Goal: Participate in discussion: Engage in conversation with other users on a specific topic

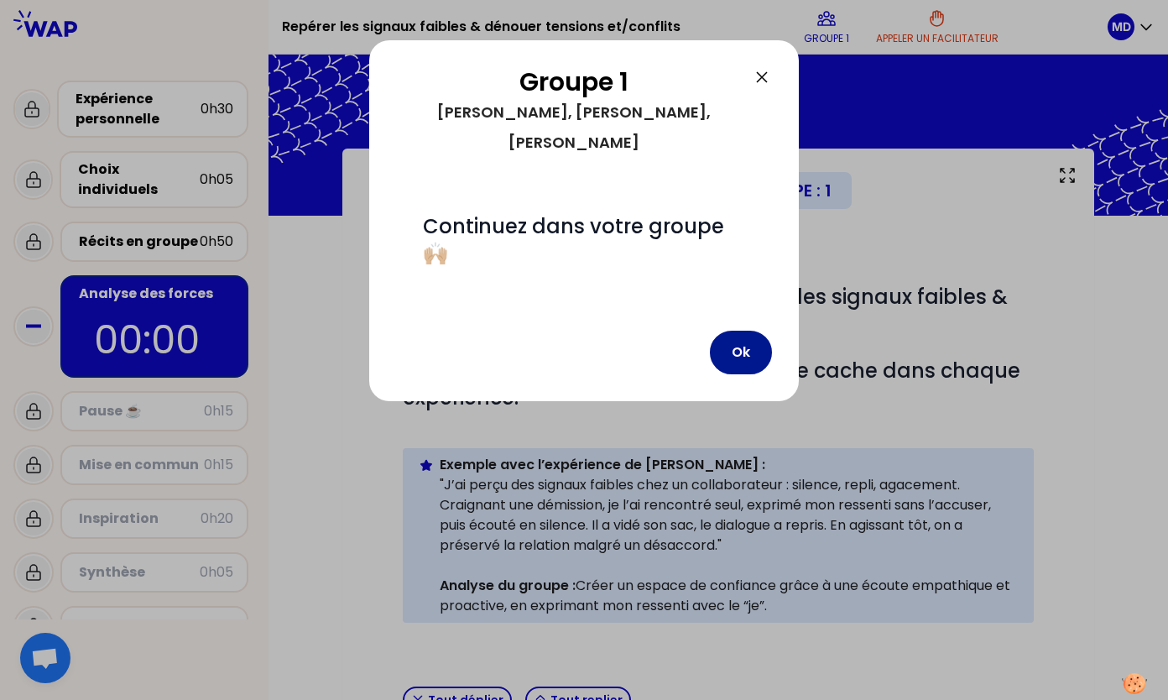
click at [751, 340] on button "Ok" at bounding box center [741, 353] width 62 height 44
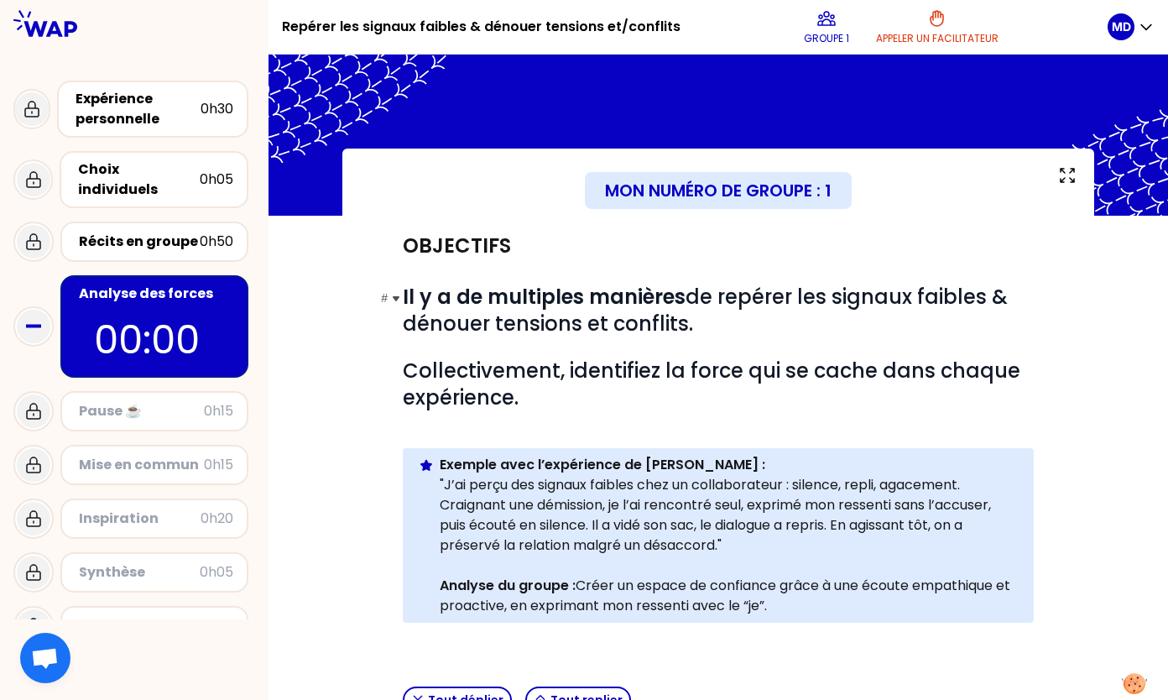
scroll to position [364, 0]
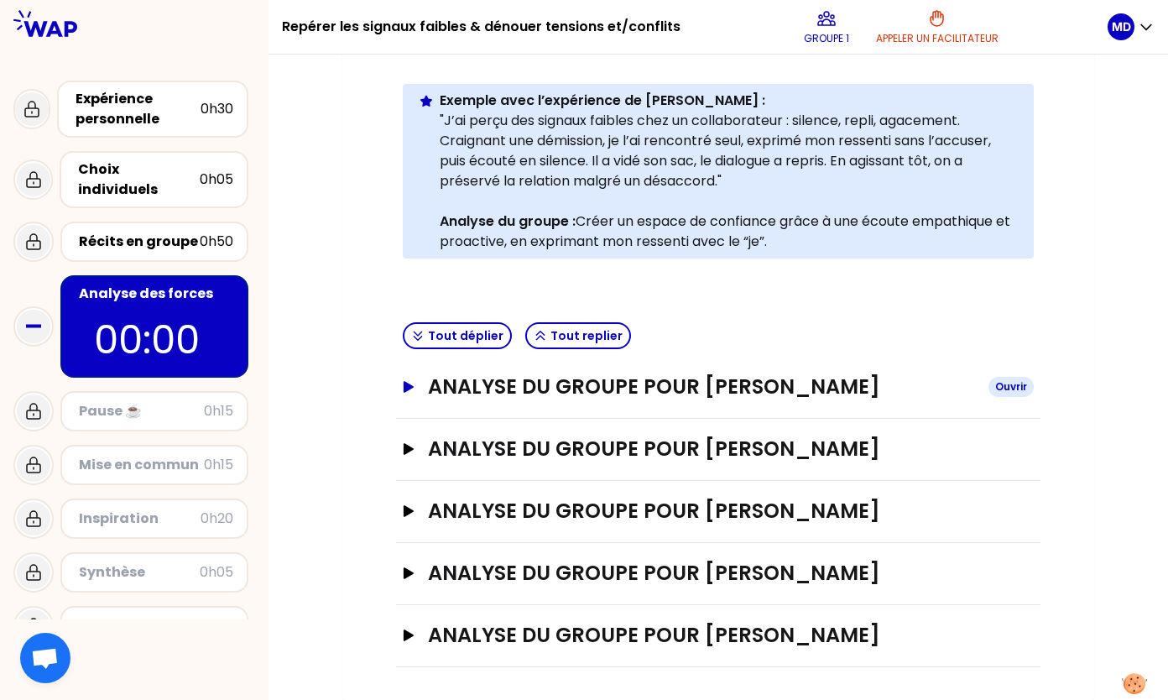
click at [575, 389] on h3 "ANALYSE DU GROUPE POUR [PERSON_NAME]" at bounding box center [701, 386] width 547 height 27
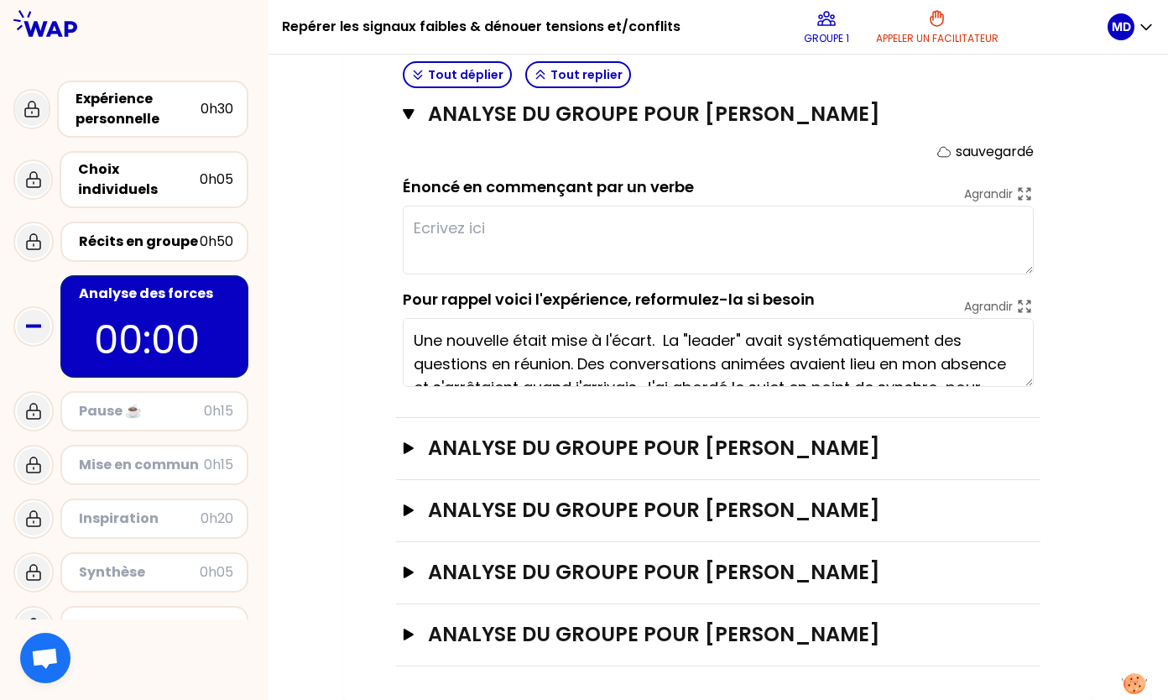
scroll to position [0, 0]
click at [635, 359] on textarea "Une nouvelle était mise à l'écart. La "leader" avait systématiquement des quest…" at bounding box center [718, 352] width 631 height 69
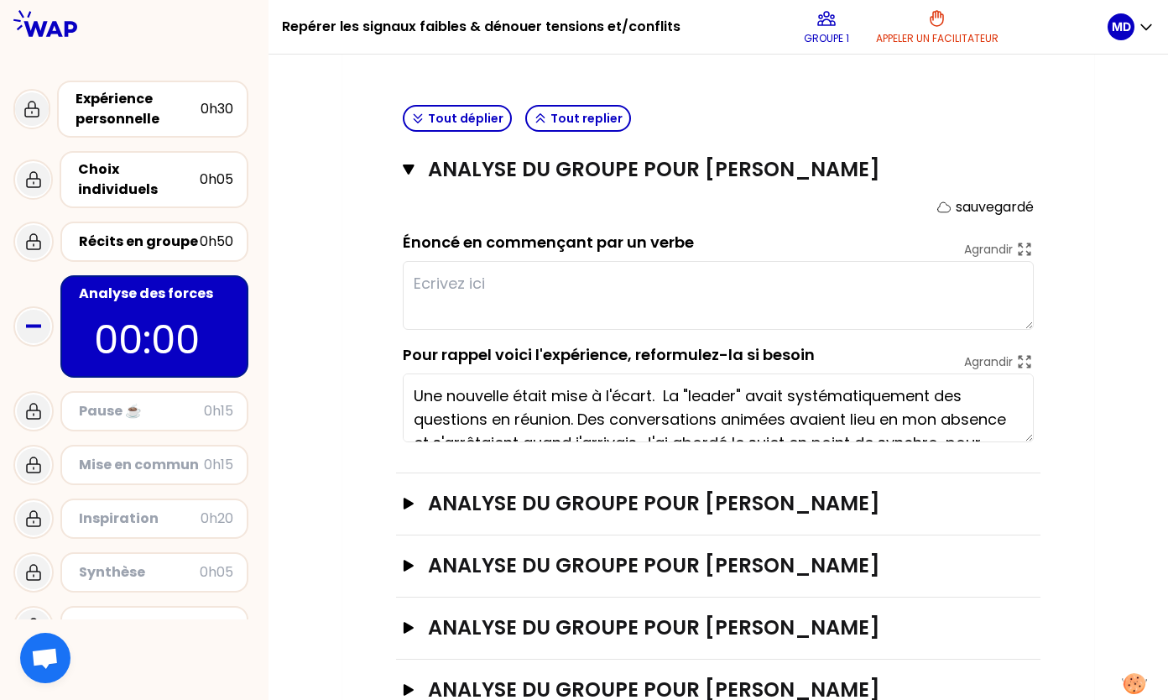
scroll to position [581, 0]
click at [761, 288] on textarea at bounding box center [718, 295] width 631 height 69
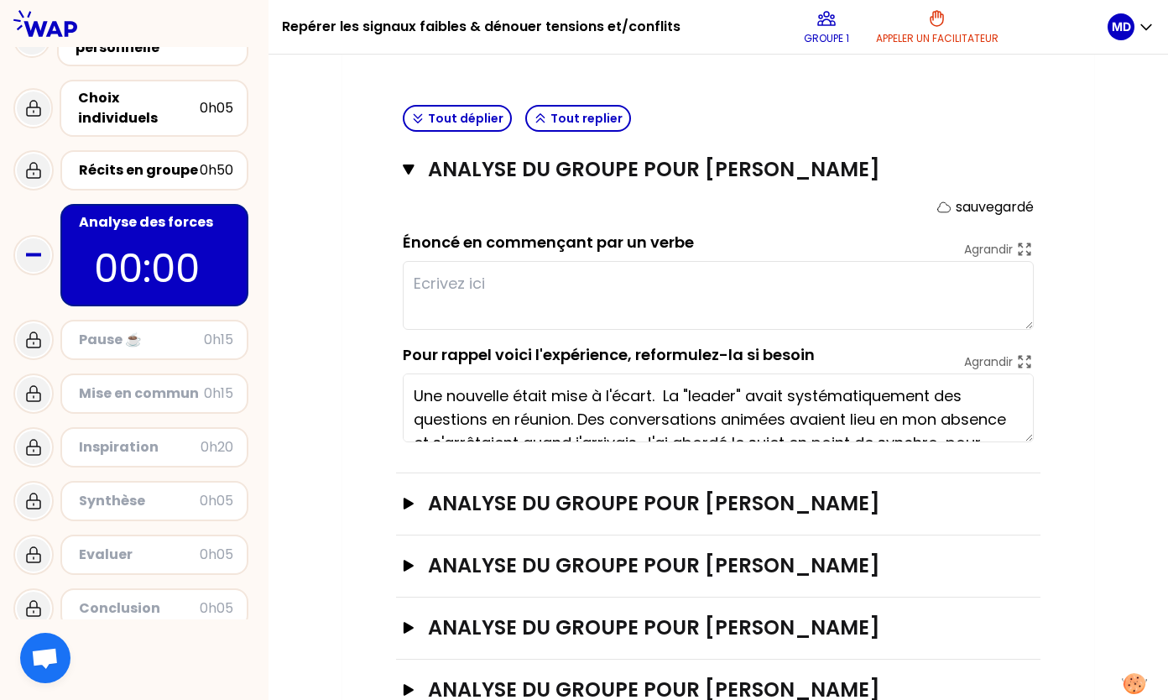
scroll to position [71, 0]
click at [158, 160] on div "Récits en groupe" at bounding box center [139, 170] width 121 height 20
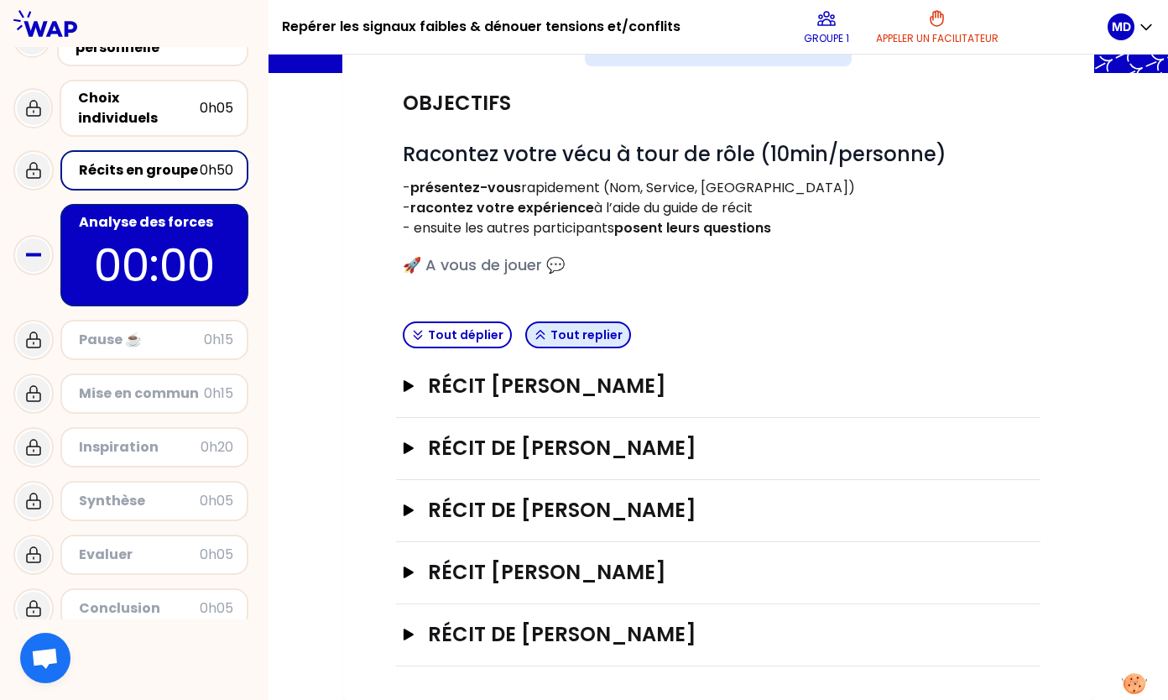
scroll to position [142, 0]
click at [423, 393] on button "Récit [PERSON_NAME]" at bounding box center [718, 386] width 631 height 27
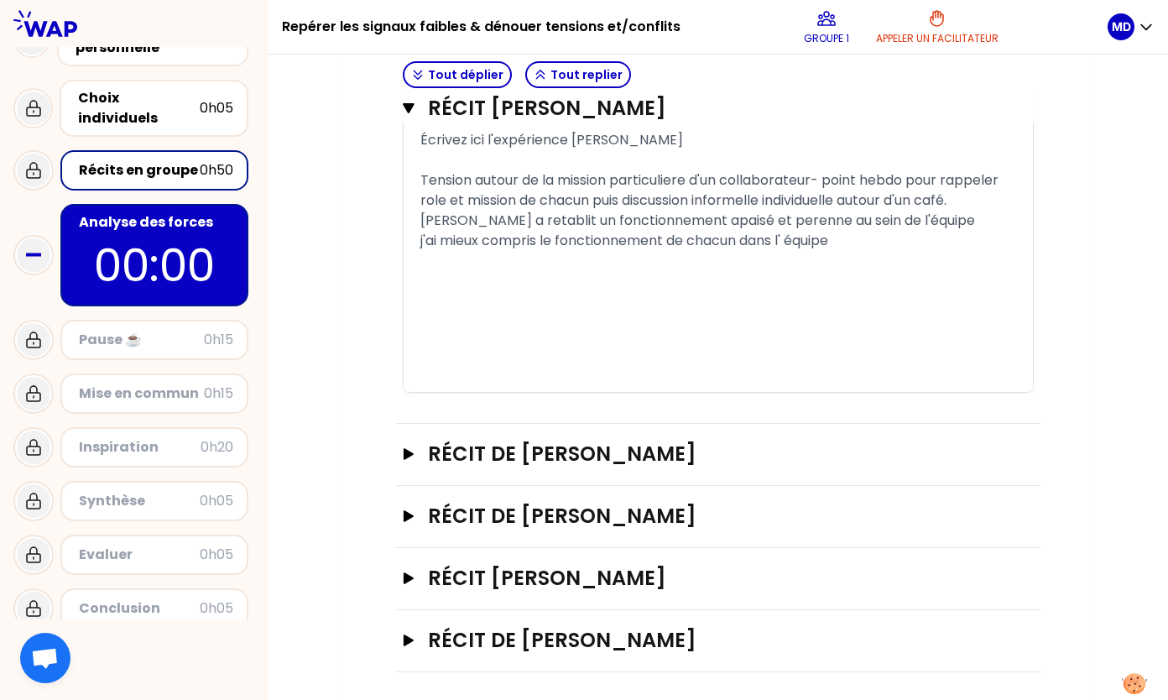
scroll to position [0, 0]
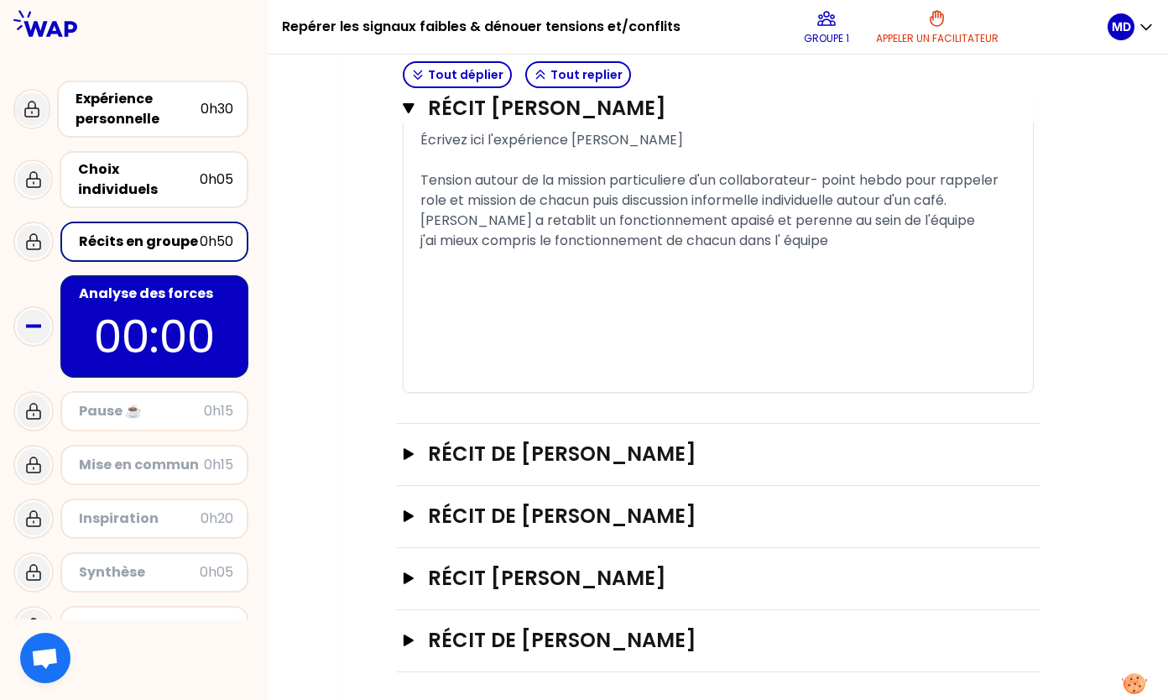
click at [129, 305] on p "00:00" at bounding box center [155, 336] width 158 height 65
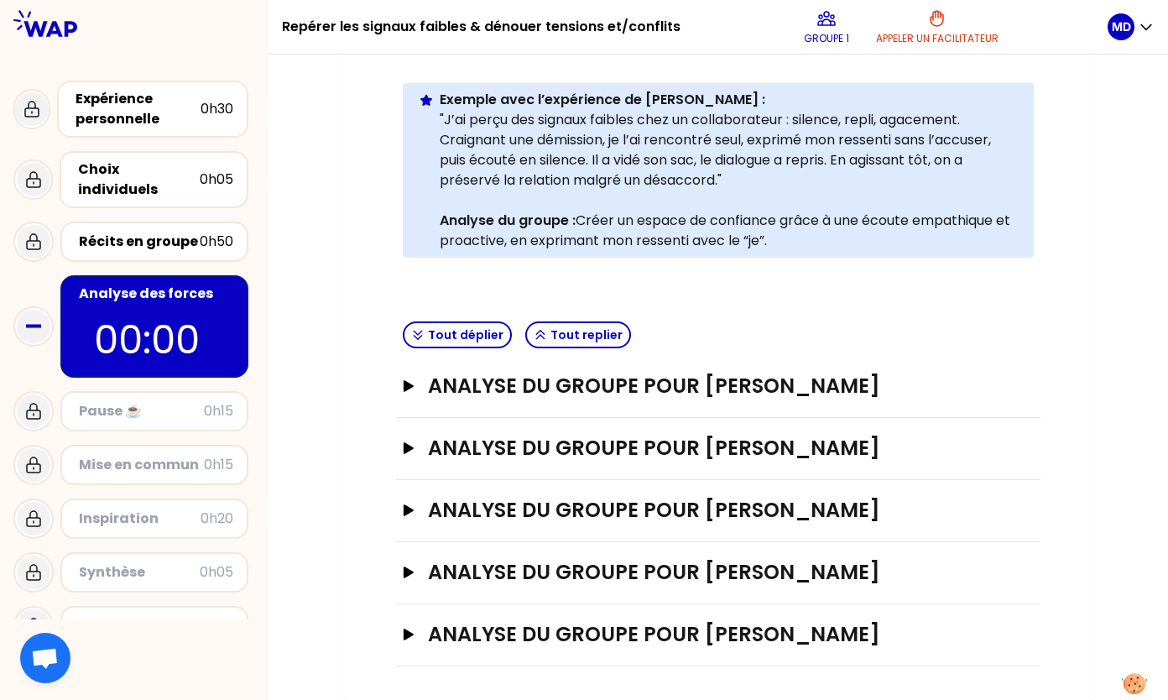
scroll to position [365, 0]
click at [537, 400] on div "ANALYSE DU GROUPE POUR [PERSON_NAME]" at bounding box center [718, 387] width 644 height 62
click at [416, 386] on button "ANALYSE DU GROUPE POUR [PERSON_NAME]" at bounding box center [718, 386] width 631 height 27
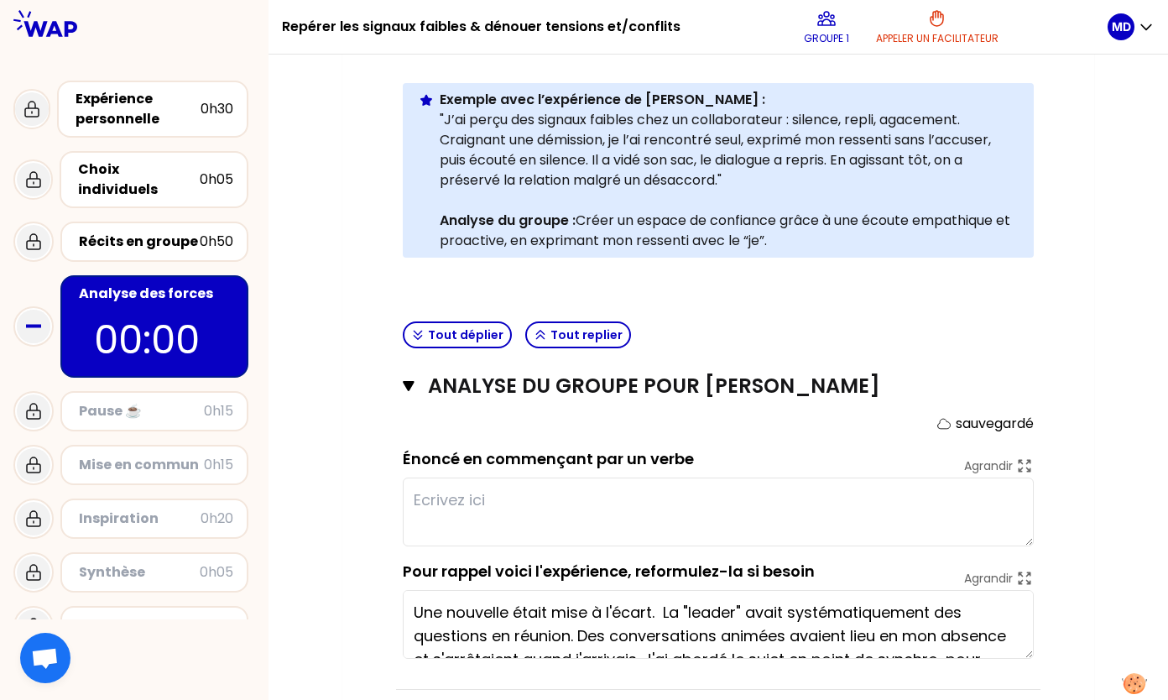
scroll to position [433, 0]
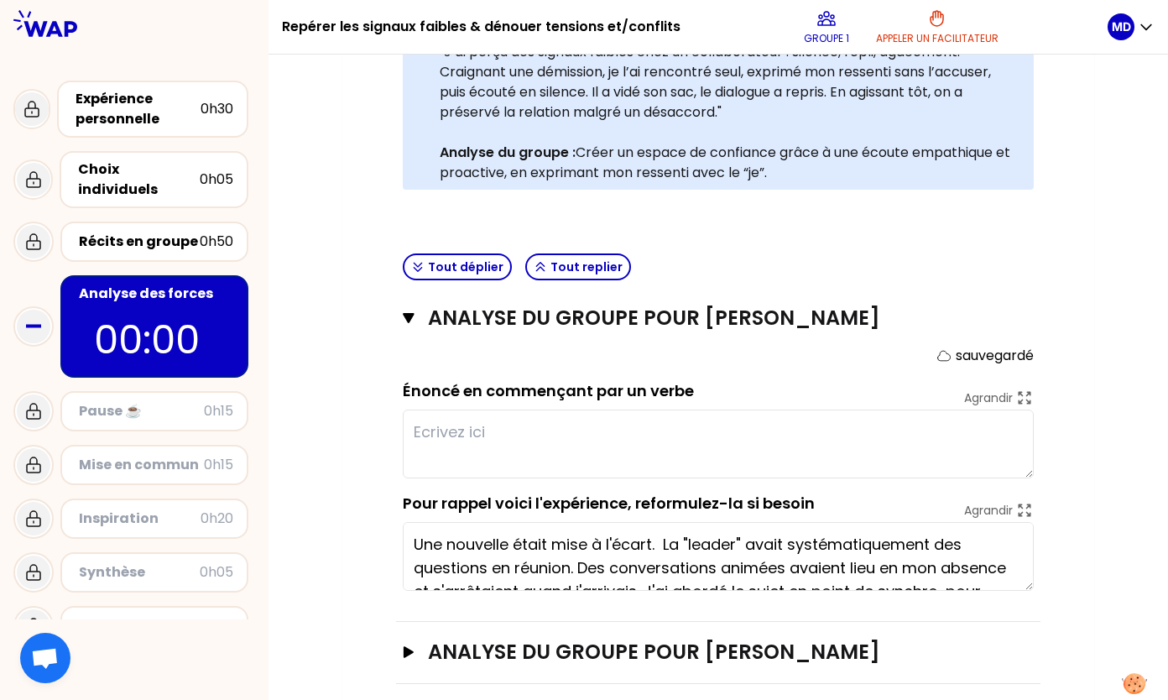
click at [500, 442] on textarea at bounding box center [718, 443] width 631 height 69
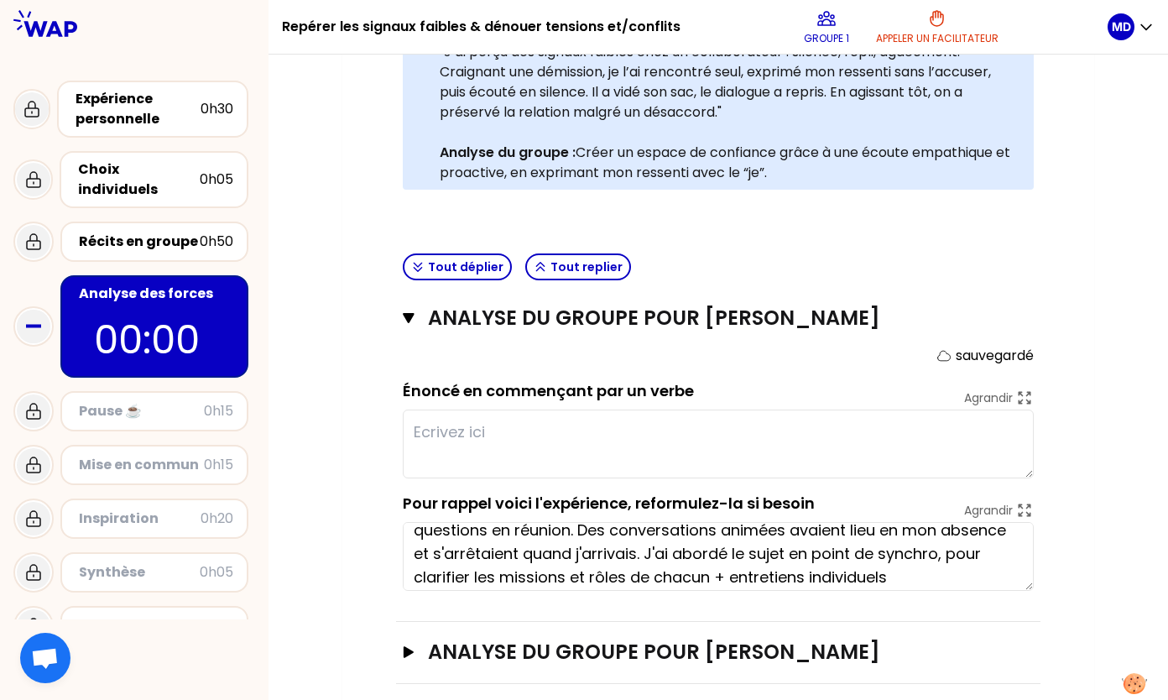
scroll to position [47, 0]
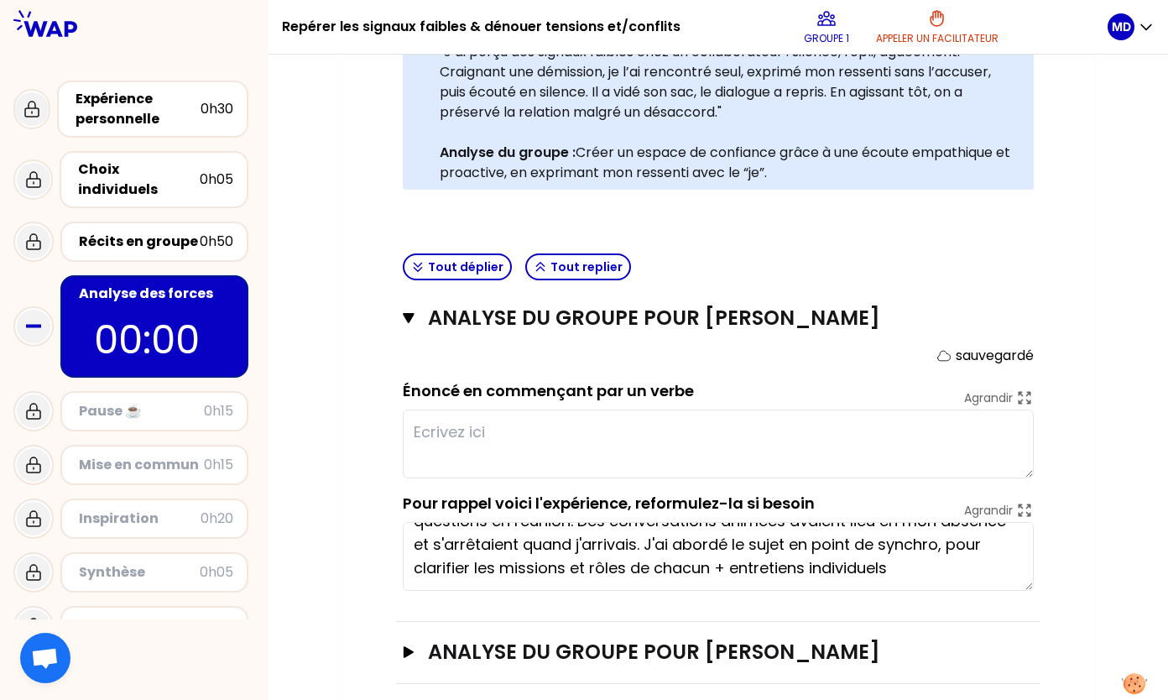
click at [705, 443] on textarea at bounding box center [718, 443] width 631 height 69
click at [589, 423] on textarea at bounding box center [718, 443] width 631 height 69
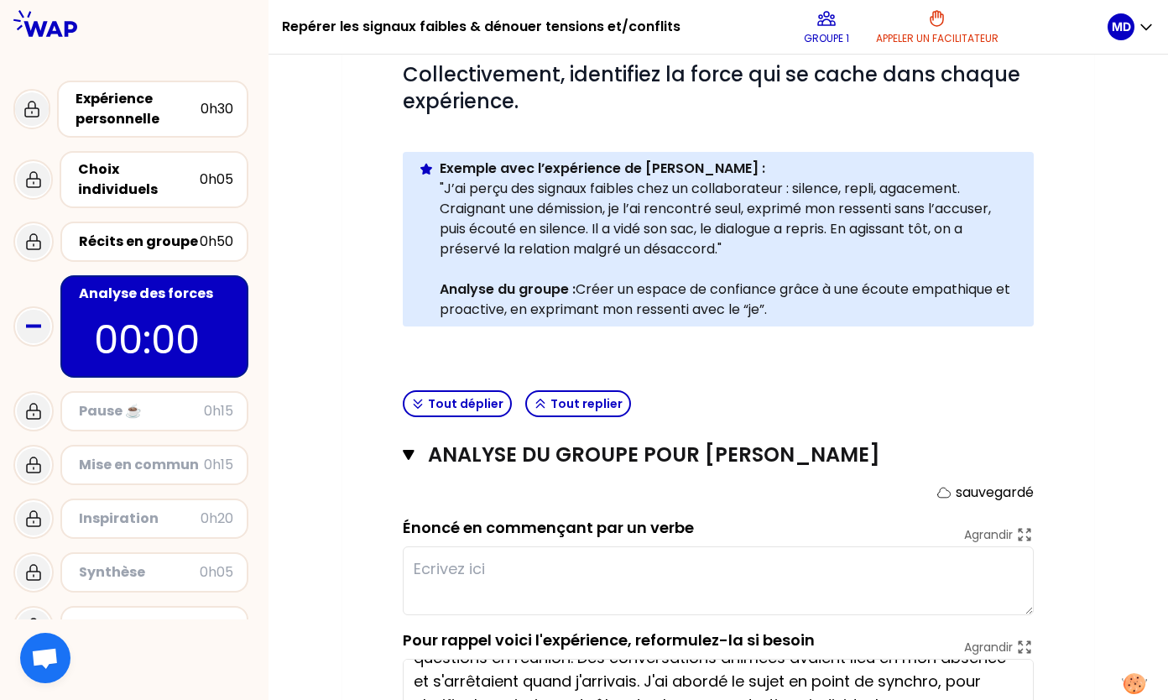
scroll to position [408, 0]
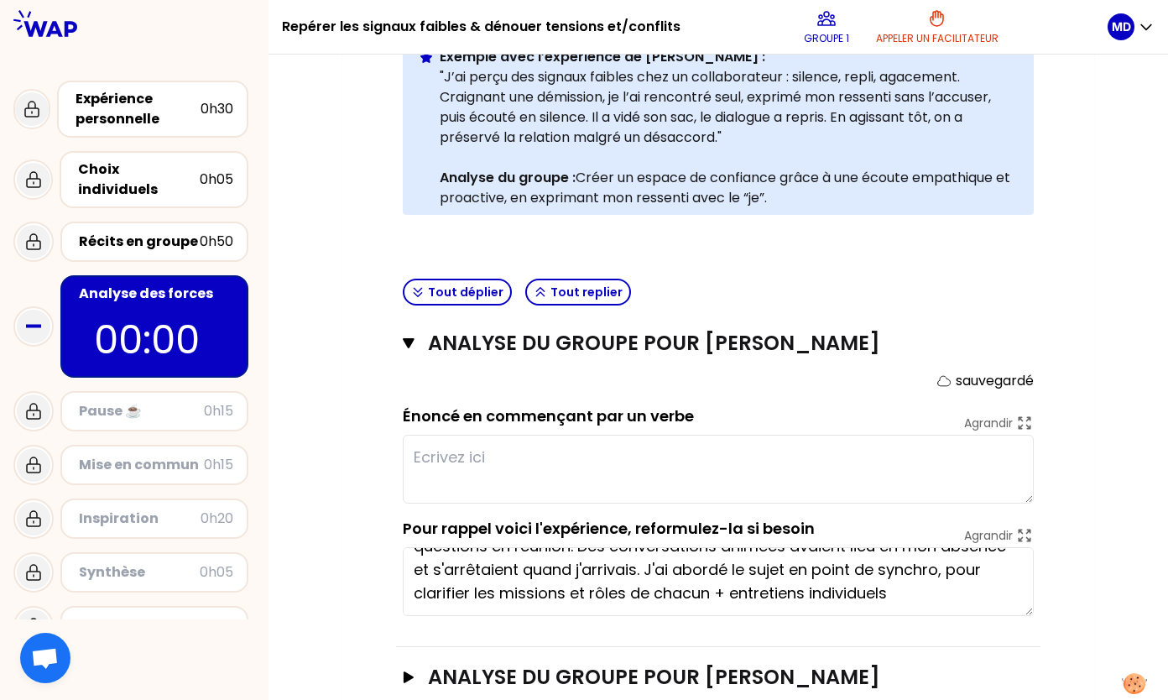
click at [531, 458] on textarea at bounding box center [718, 469] width 631 height 69
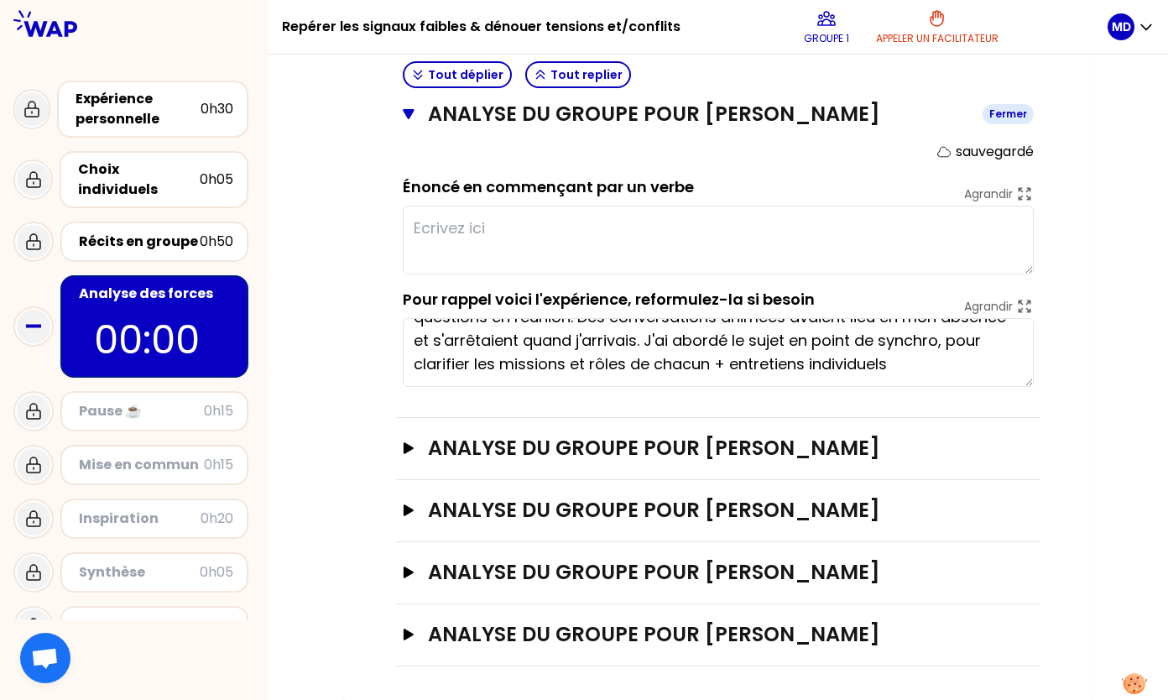
scroll to position [637, 0]
click at [486, 230] on textarea at bounding box center [718, 240] width 631 height 69
click at [532, 230] on textarea at bounding box center [718, 240] width 631 height 69
click at [524, 232] on textarea "Être attentif" at bounding box center [718, 240] width 631 height 69
click at [672, 233] on textarea "Être attentif. Etre à l'écoute. Agir vite." at bounding box center [718, 240] width 631 height 69
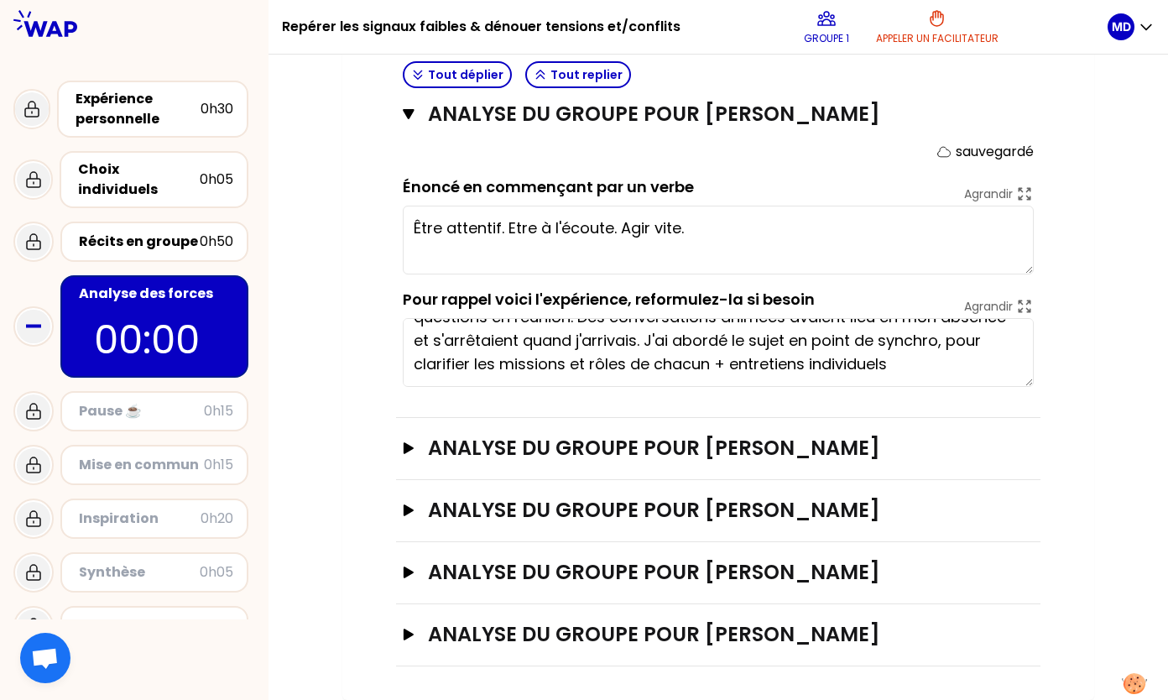
click at [808, 244] on textarea "Être attentif. Etre à l'écoute. Agir vite." at bounding box center [718, 240] width 631 height 69
click at [711, 240] on textarea "Être attentif. Être à l'écoute. Agir vite." at bounding box center [718, 240] width 631 height 69
click at [414, 230] on textarea "Être attentif. Être à l'écoute. Agir vite." at bounding box center [718, 240] width 631 height 69
click at [529, 237] on textarea "Être attentif. Être à l'écoute. Agir vite." at bounding box center [718, 240] width 631 height 69
click at [854, 203] on div "Agrandir Être attentif. Être à l'écoute. Agir vite." at bounding box center [718, 237] width 631 height 76
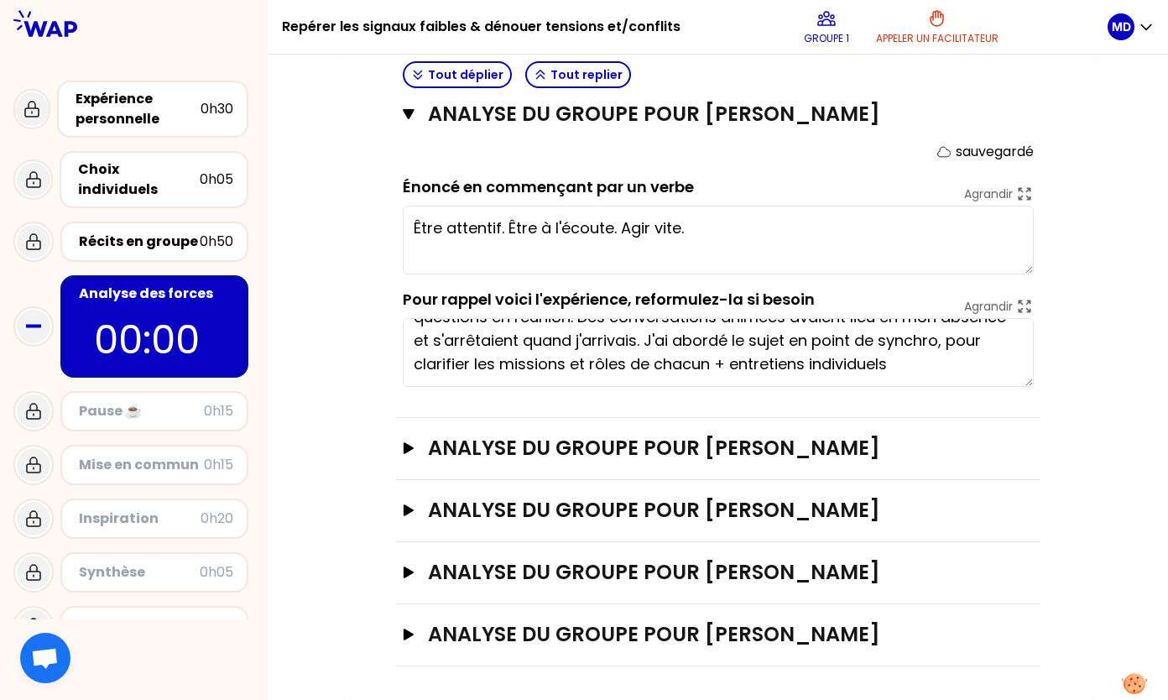
click at [421, 236] on textarea "Être attentif. Être à l'écoute. Agir vite." at bounding box center [718, 240] width 631 height 69
click at [622, 233] on textarea "Être attentif au changement de comportement d'un collaborateur, rester à l'écou…" at bounding box center [718, 240] width 631 height 69
click at [623, 235] on textarea "Être attentif au changement de comportement d'un collaborateur, rester à l'écou…" at bounding box center [718, 240] width 631 height 69
click at [661, 252] on textarea "Être attentif au changement de comportement d'un collaborateur, rester à l'écou…" at bounding box center [718, 240] width 631 height 69
click at [581, 257] on textarea "Être attentif au changement de comportement d'un collaborateur, rester à l'écou…" at bounding box center [718, 240] width 631 height 69
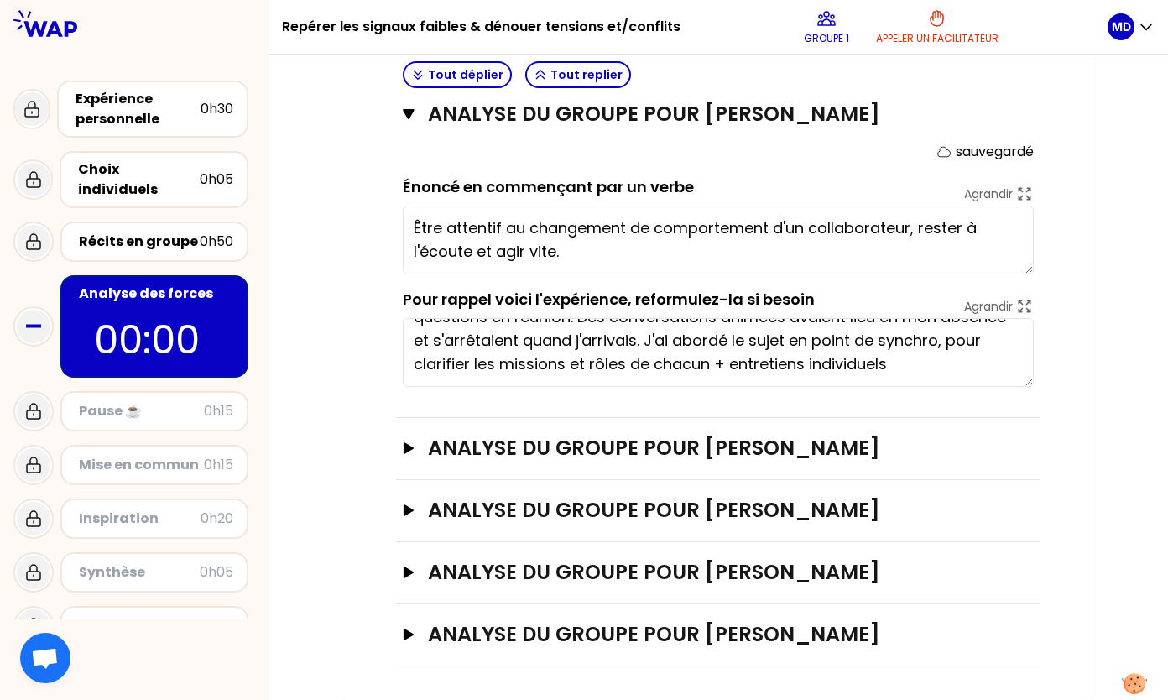
type textarea "Être attentif au changement de comportement d'un collaborateur, rester à l'écou…"
click at [1084, 164] on div "Mon numéro de groupe : 1 Objectifs # Il y a de multiples manières de repérer le…" at bounding box center [718, 106] width 752 height 1188
click at [404, 451] on icon "button" at bounding box center [409, 448] width 10 height 12
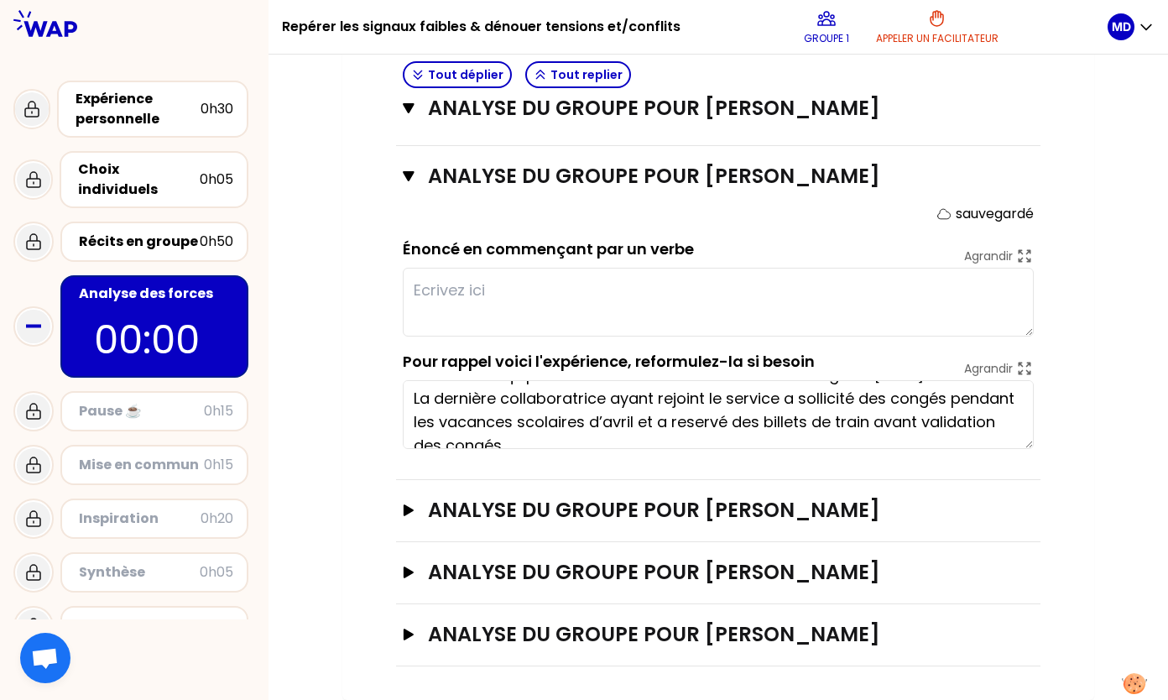
scroll to position [44, 0]
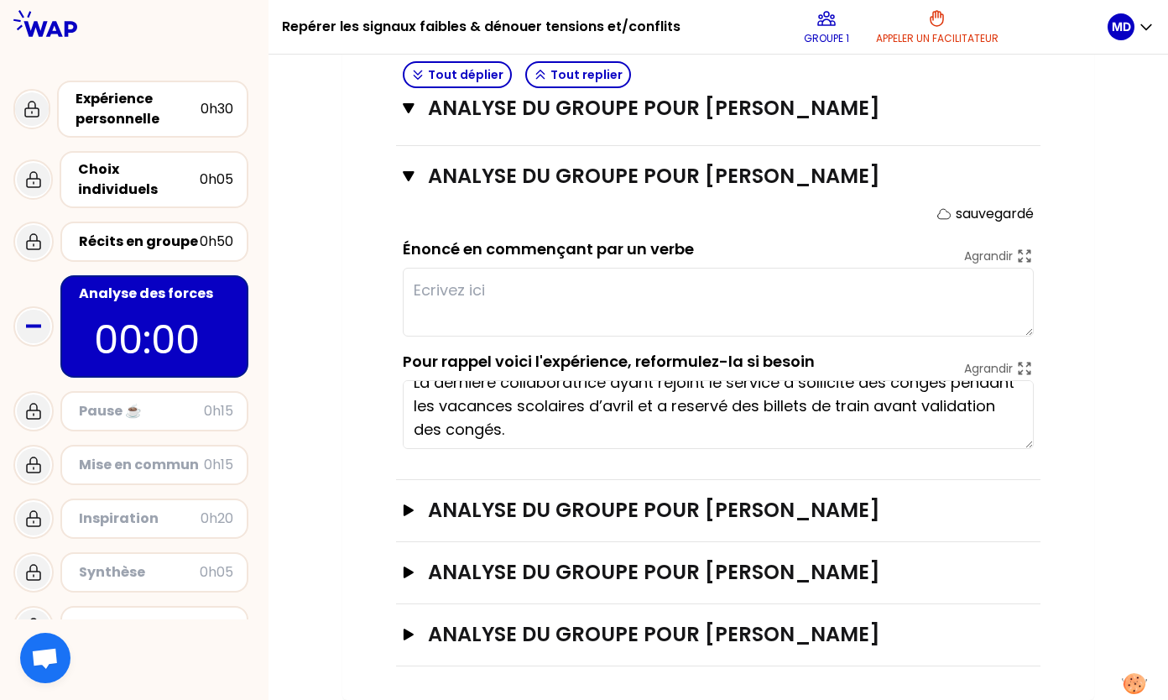
click at [704, 291] on textarea at bounding box center [718, 302] width 631 height 69
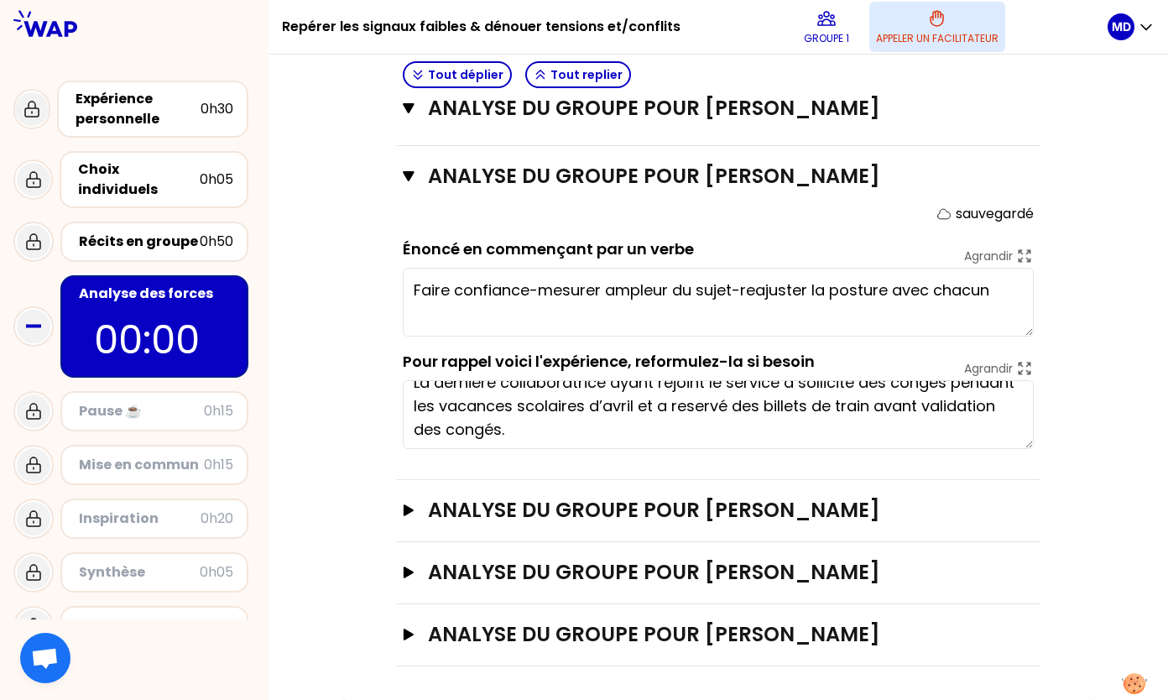
type textarea "Faire confiance-mesurer ampleur du sujet-reajuster la posture avec chacun-"
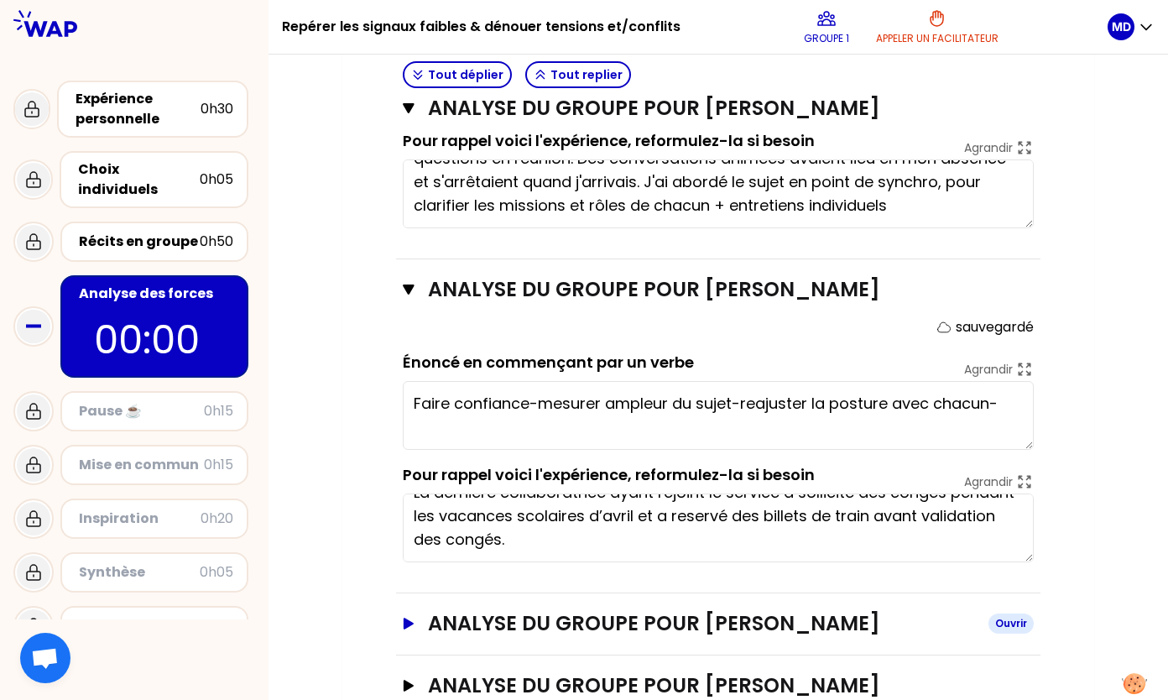
scroll to position [795, 0]
click at [162, 232] on div "Récits en groupe" at bounding box center [139, 242] width 121 height 20
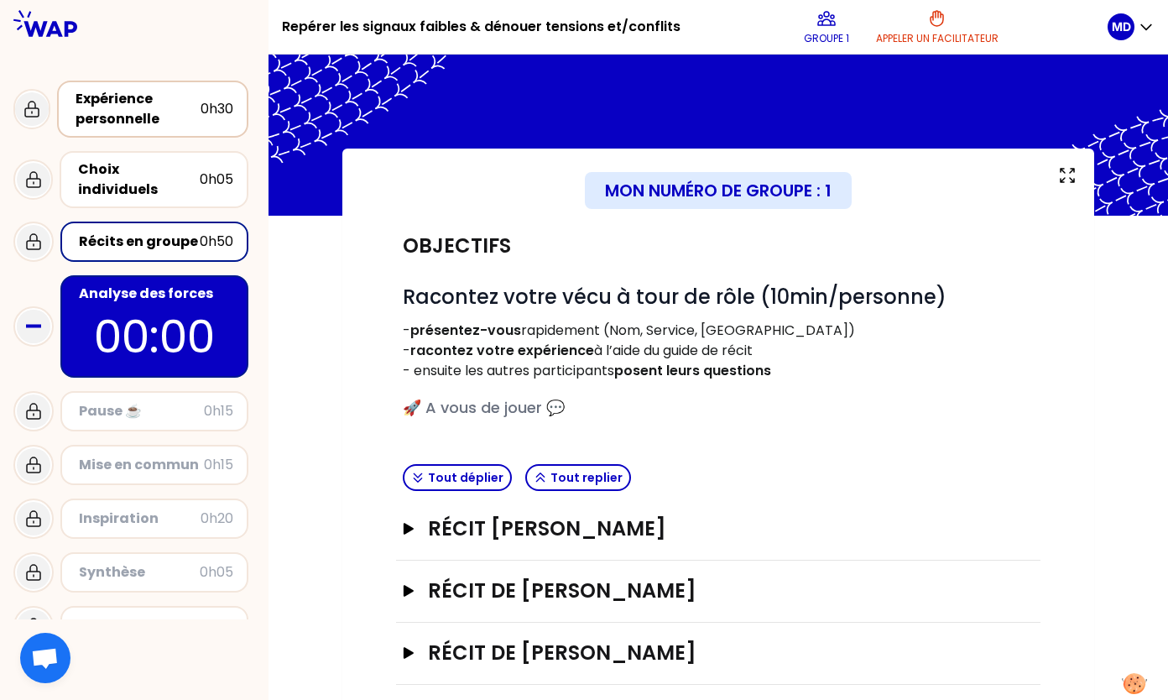
click at [112, 117] on div "Expérience personnelle" at bounding box center [138, 109] width 125 height 40
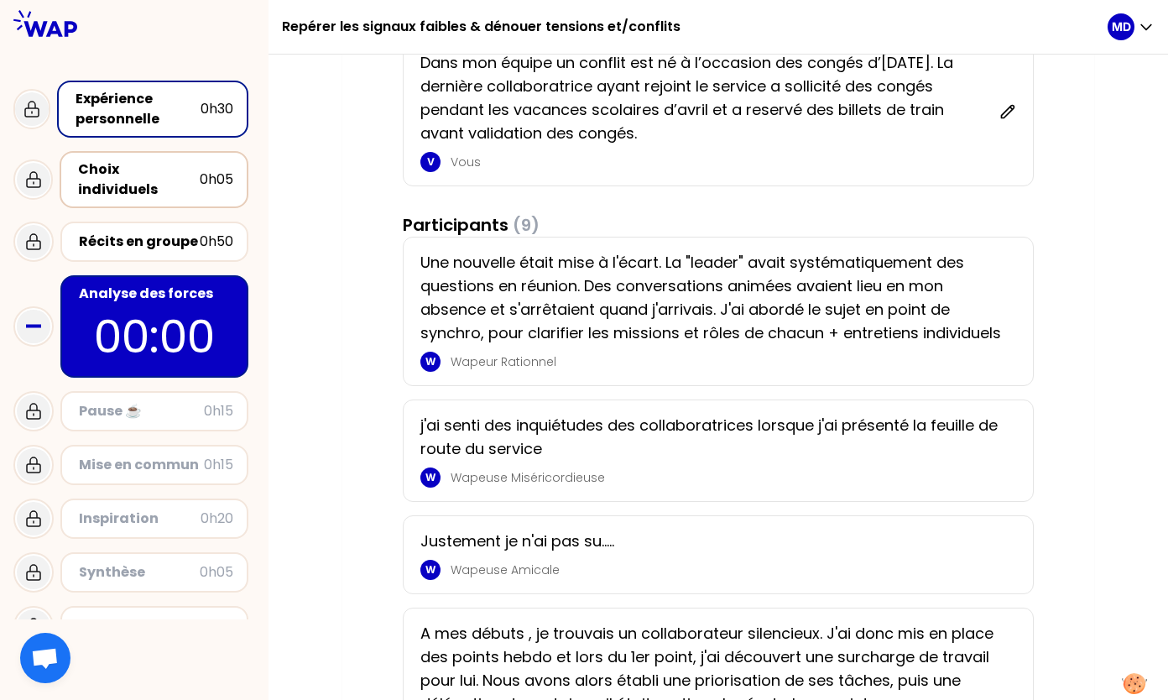
click at [160, 161] on div "Choix individuels" at bounding box center [139, 179] width 122 height 40
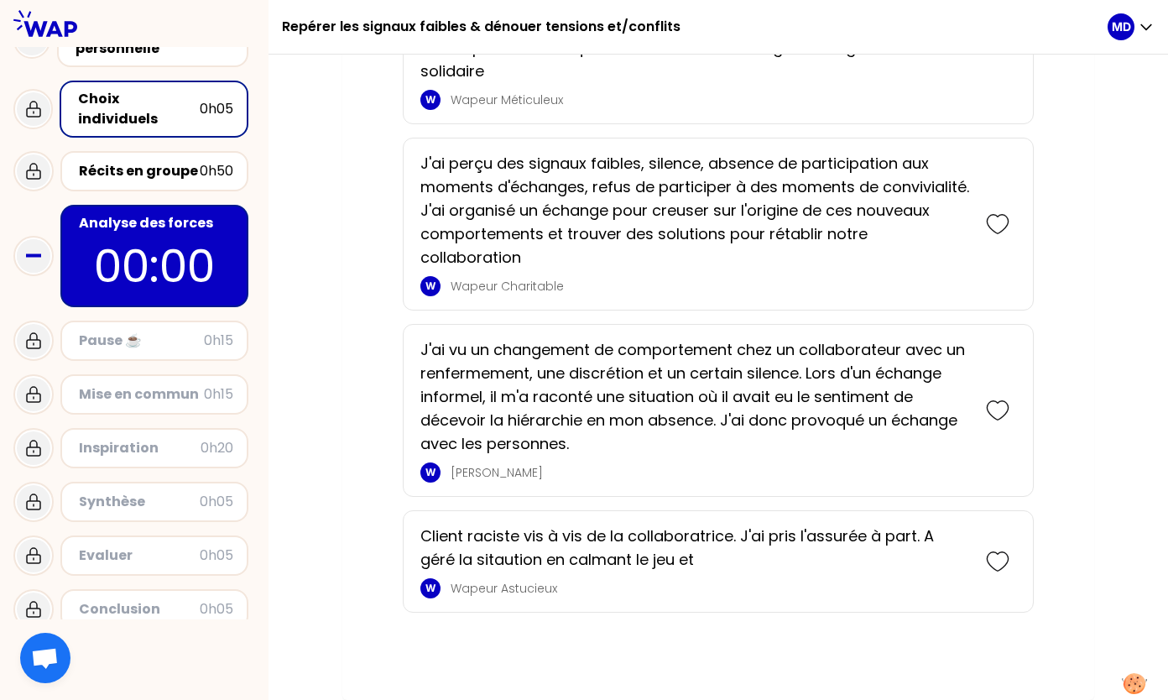
scroll to position [70, 0]
